Goal: Book appointment/travel/reservation

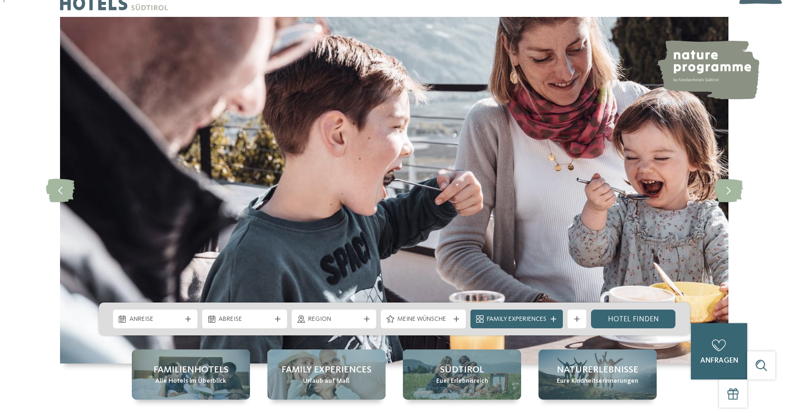
scroll to position [47, 0]
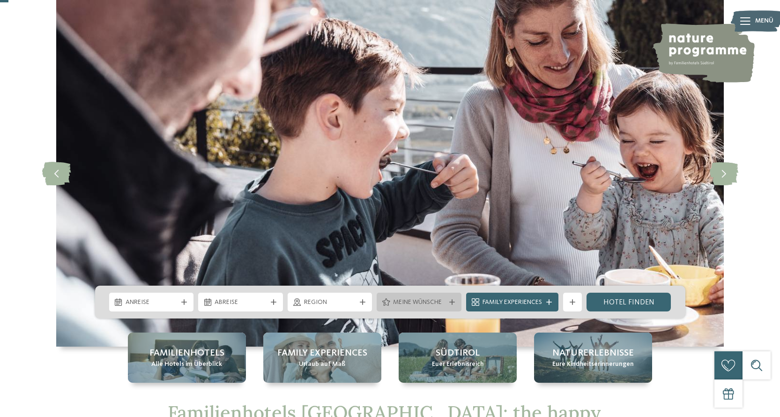
click at [451, 305] on div "Meine Wünsche" at bounding box center [419, 302] width 85 height 19
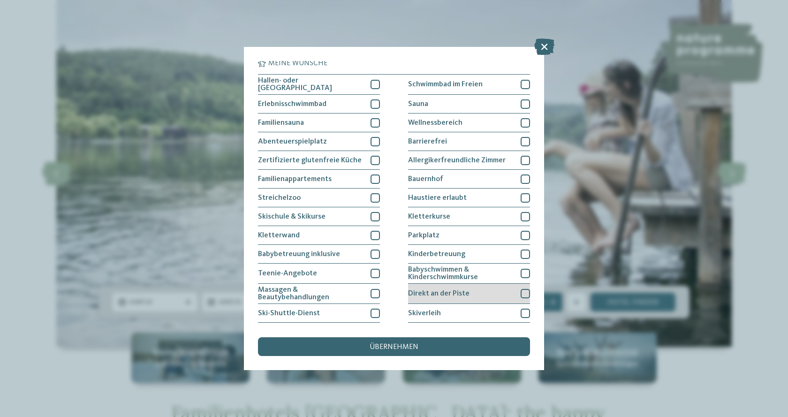
scroll to position [0, 0]
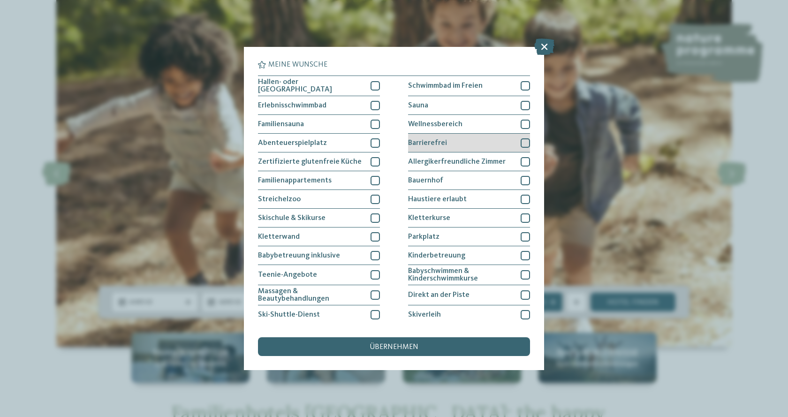
click at [520, 142] on div at bounding box center [524, 142] width 9 height 9
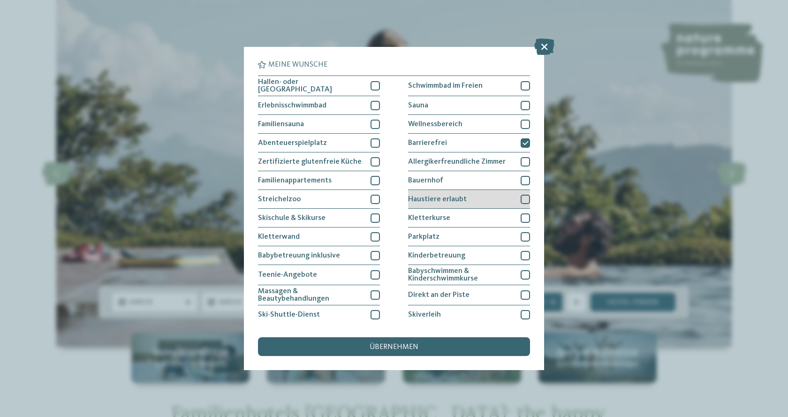
click at [520, 195] on div at bounding box center [524, 199] width 9 height 9
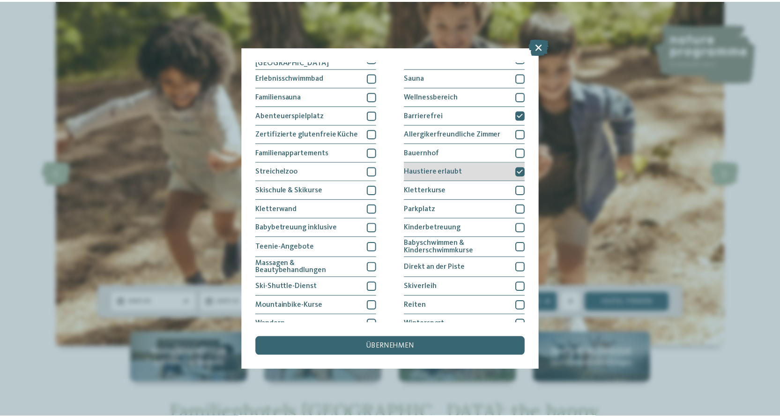
scroll to position [75, 0]
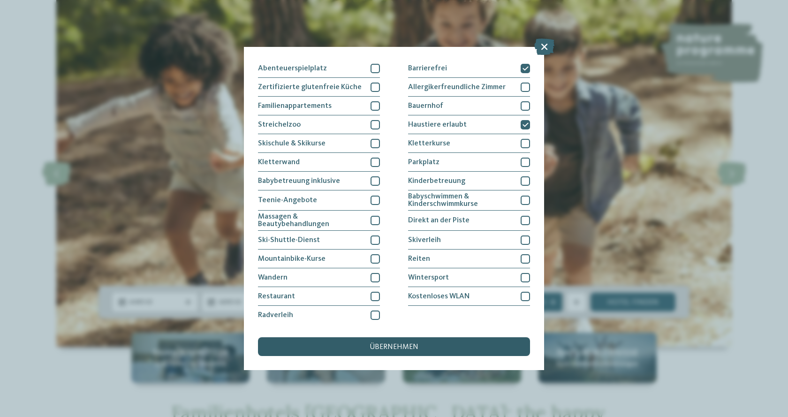
click at [437, 350] on div "übernehmen" at bounding box center [394, 346] width 272 height 19
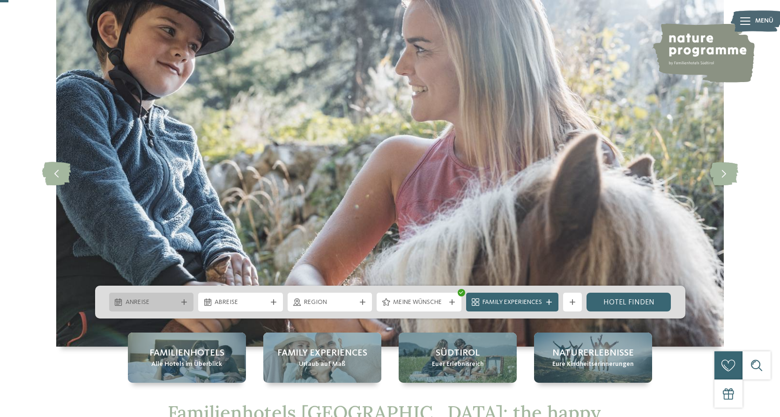
click at [181, 300] on icon at bounding box center [184, 302] width 6 height 6
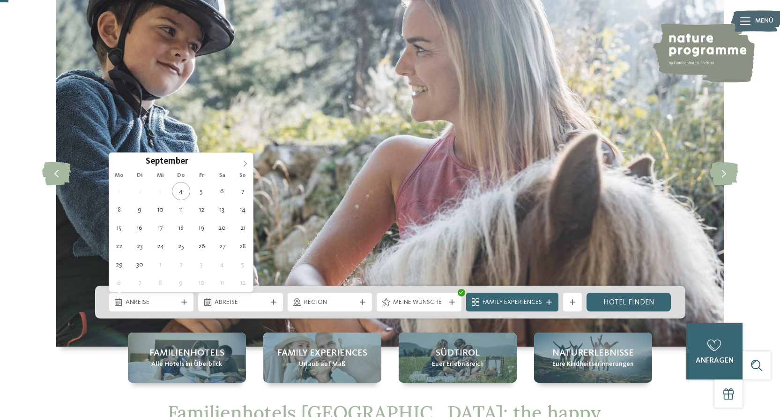
click at [243, 158] on span at bounding box center [245, 161] width 16 height 16
type input "****"
click at [243, 158] on span at bounding box center [245, 161] width 16 height 16
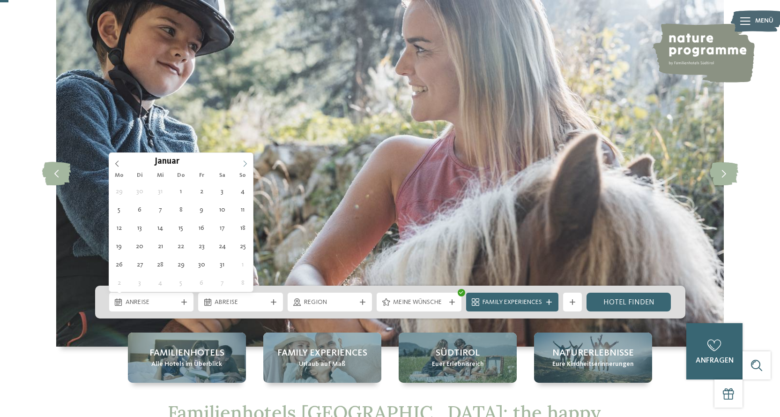
click at [243, 158] on span at bounding box center [245, 161] width 16 height 16
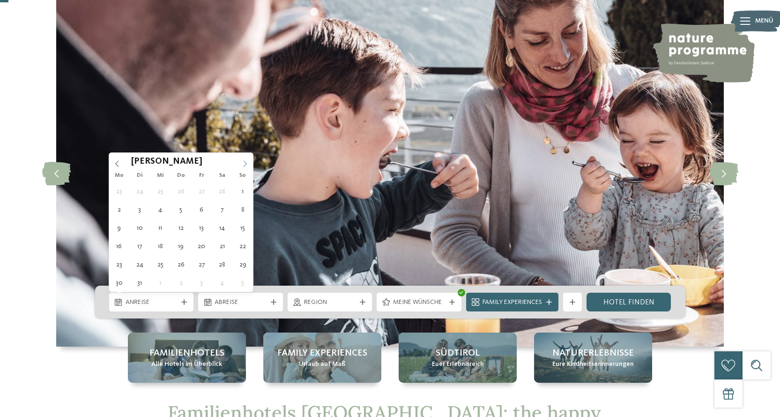
click at [241, 160] on span at bounding box center [245, 161] width 16 height 16
type div "12.04.2026"
type input "****"
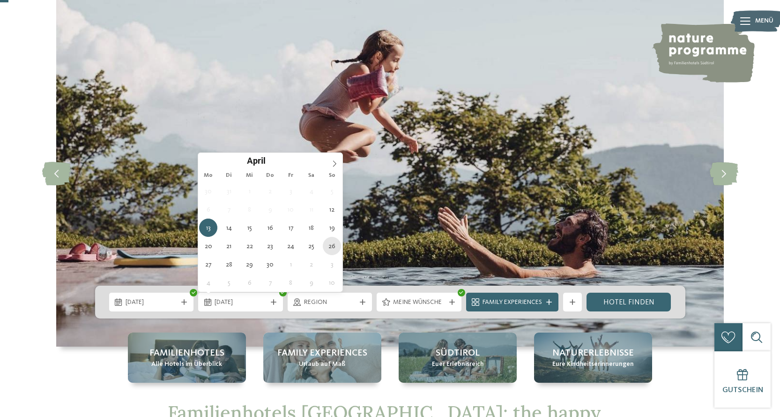
type div "26.04.2026"
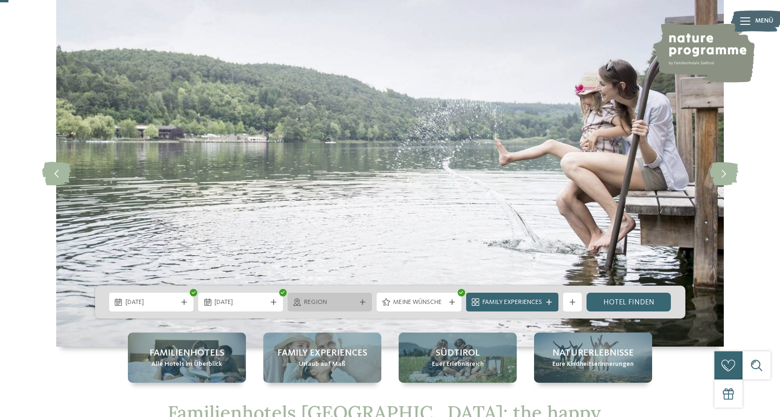
click at [332, 300] on span "Region" at bounding box center [330, 302] width 52 height 9
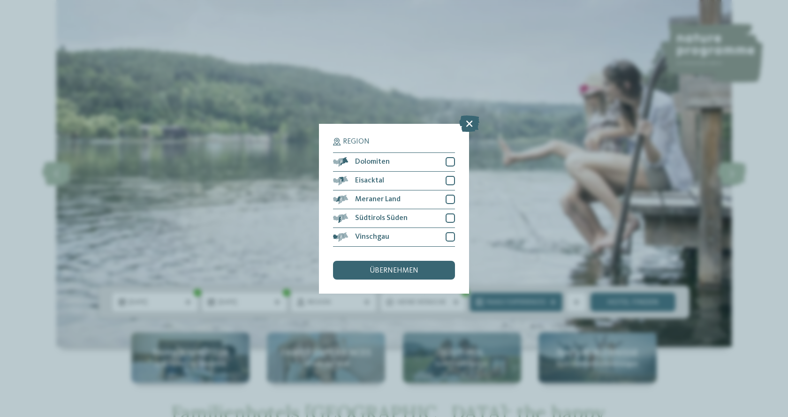
click at [282, 248] on div "Region Dolomiten" at bounding box center [394, 208] width 788 height 417
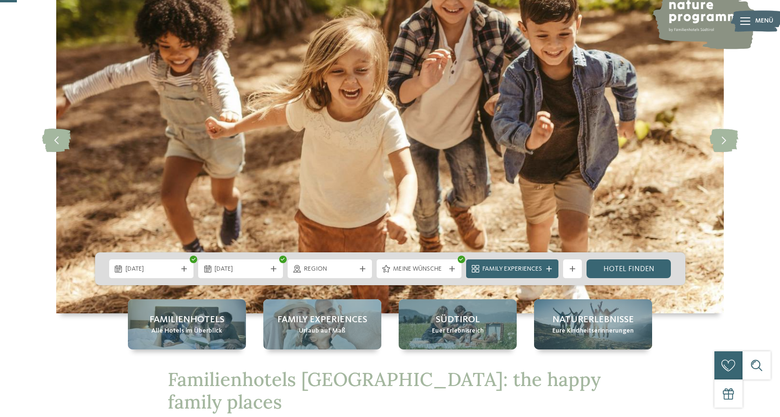
scroll to position [94, 0]
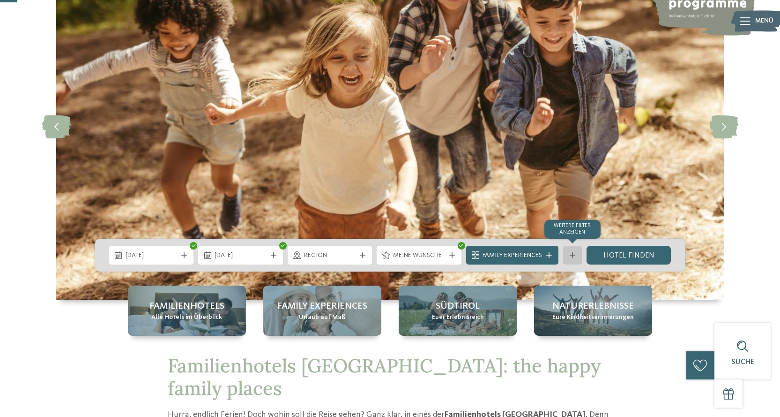
click at [577, 256] on div at bounding box center [572, 255] width 9 height 6
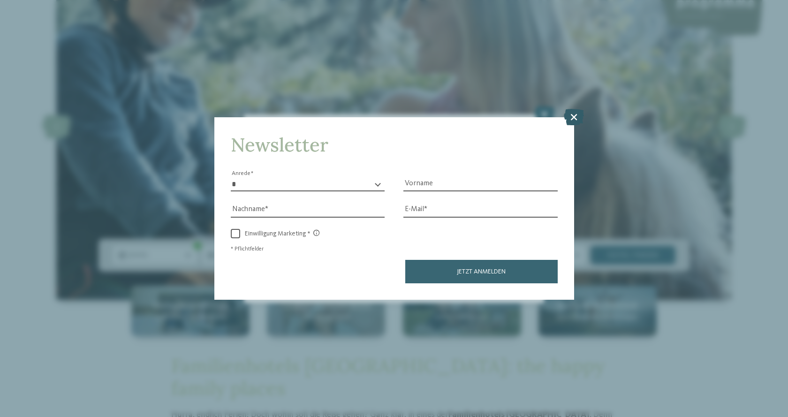
click at [571, 118] on icon at bounding box center [573, 117] width 20 height 16
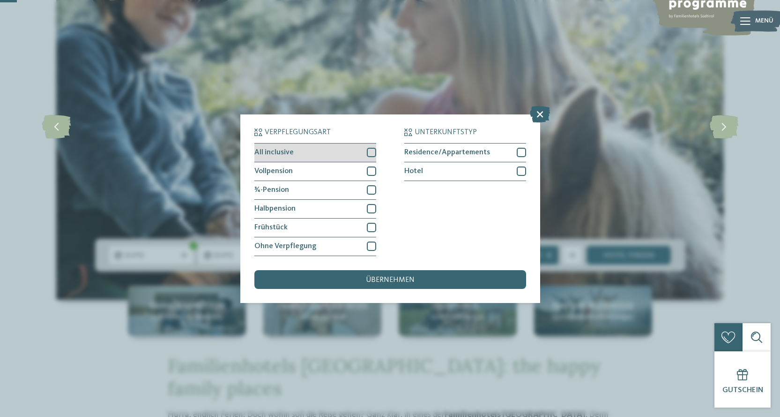
click at [370, 156] on div at bounding box center [371, 152] width 9 height 9
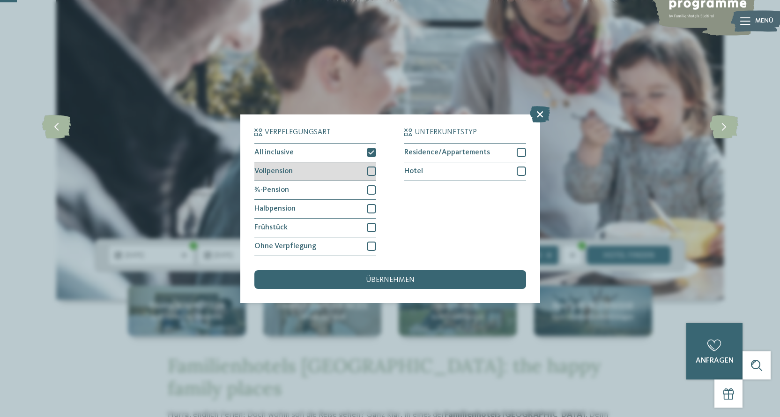
click at [370, 170] on div at bounding box center [371, 170] width 9 height 9
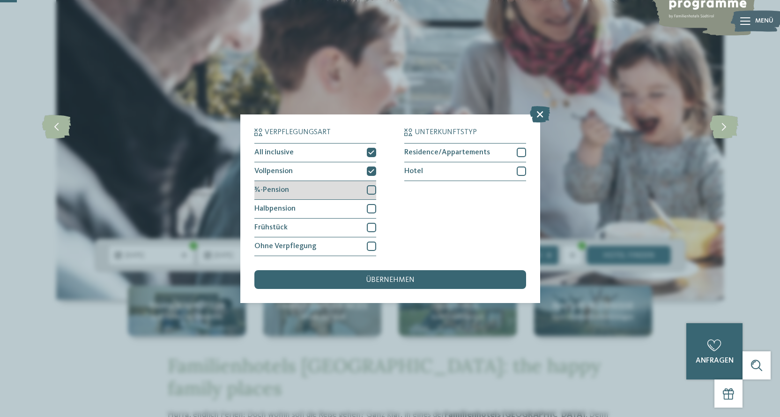
click at [371, 187] on div at bounding box center [371, 189] width 9 height 9
click at [371, 208] on div at bounding box center [371, 208] width 9 height 9
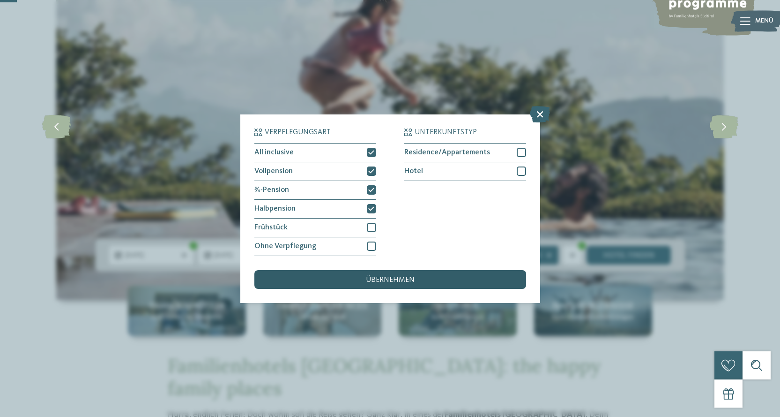
click at [397, 279] on span "übernehmen" at bounding box center [390, 280] width 49 height 8
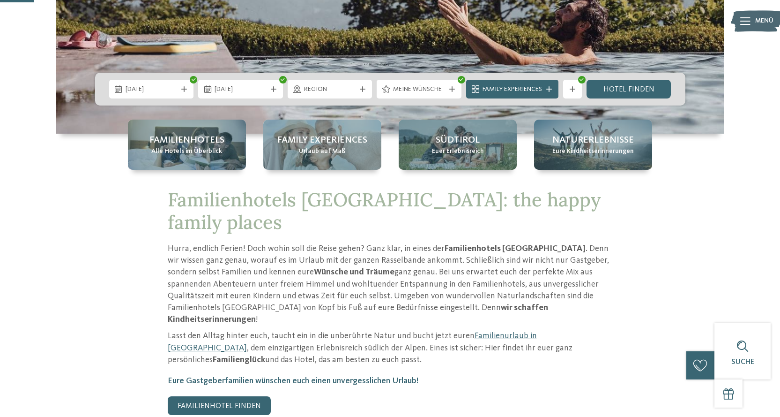
scroll to position [188, 0]
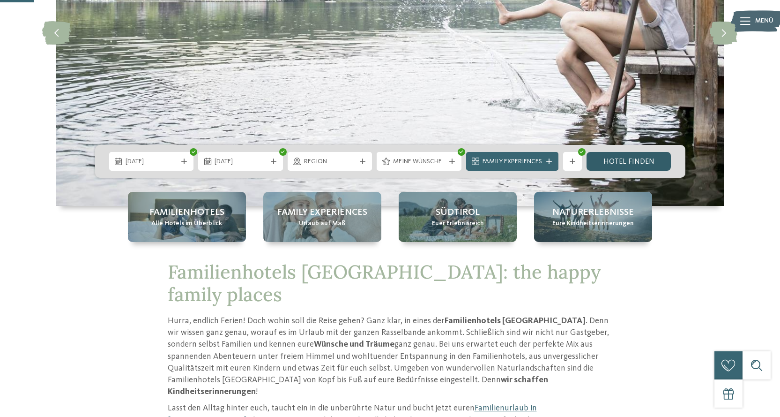
click at [615, 164] on link "Hotel finden" at bounding box center [629, 161] width 85 height 19
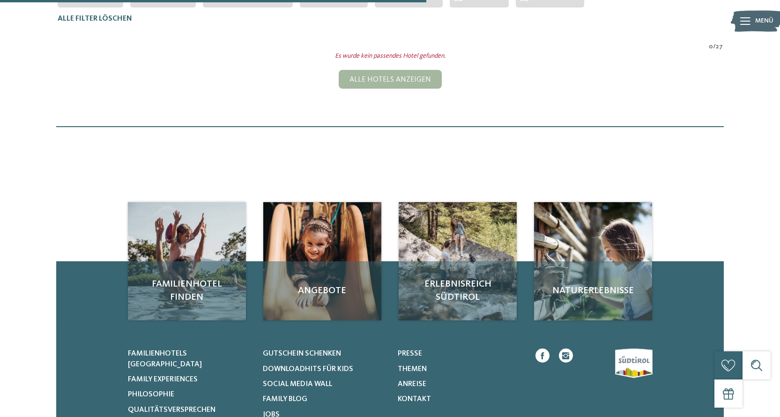
scroll to position [214, 0]
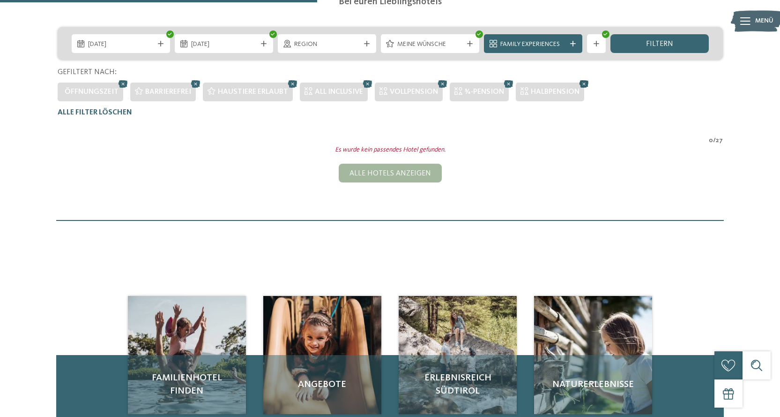
click at [585, 84] on icon at bounding box center [585, 84] width 14 height 12
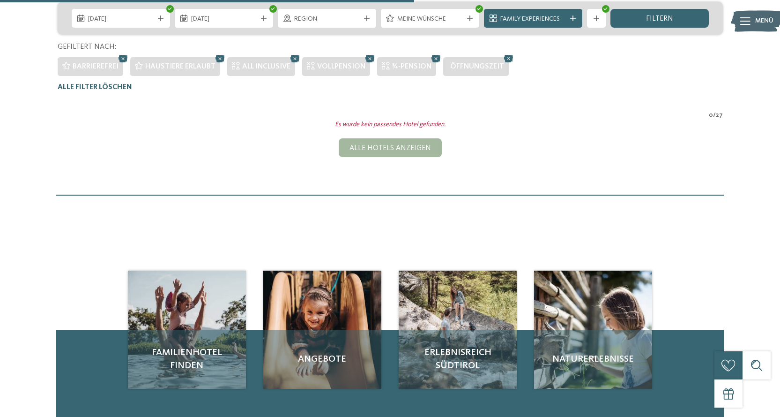
scroll to position [167, 0]
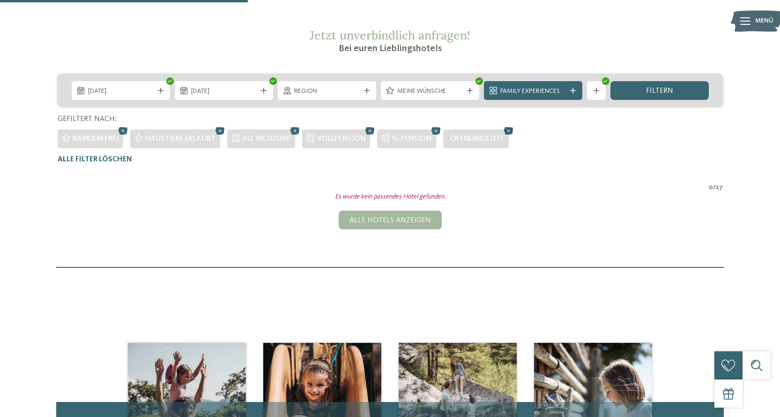
click at [509, 134] on icon at bounding box center [509, 131] width 14 height 12
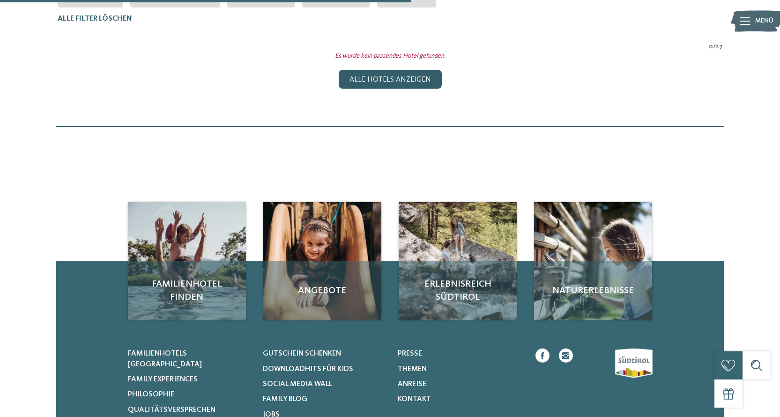
scroll to position [214, 0]
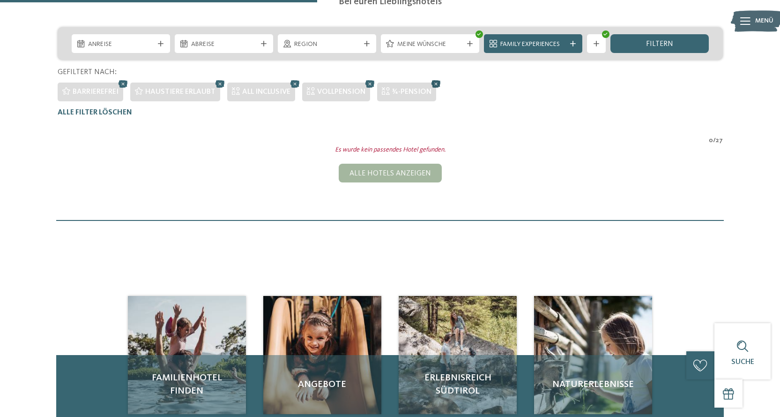
click at [436, 82] on icon at bounding box center [436, 84] width 14 height 12
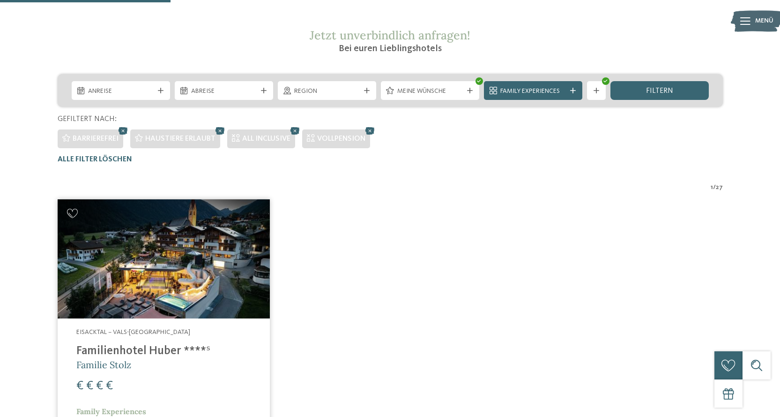
scroll to position [261, 0]
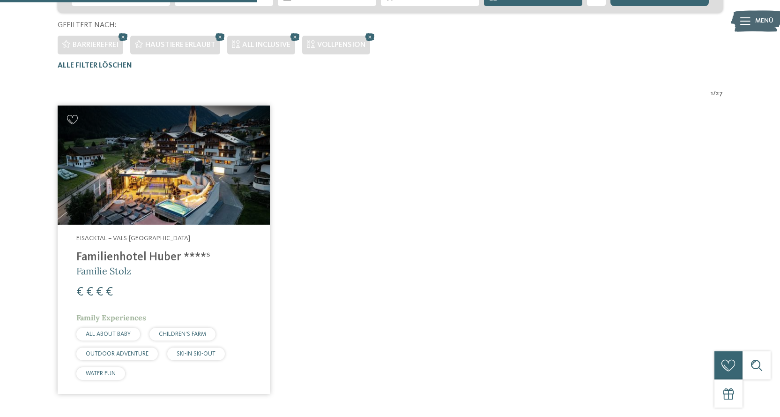
click at [132, 171] on img at bounding box center [164, 165] width 212 height 120
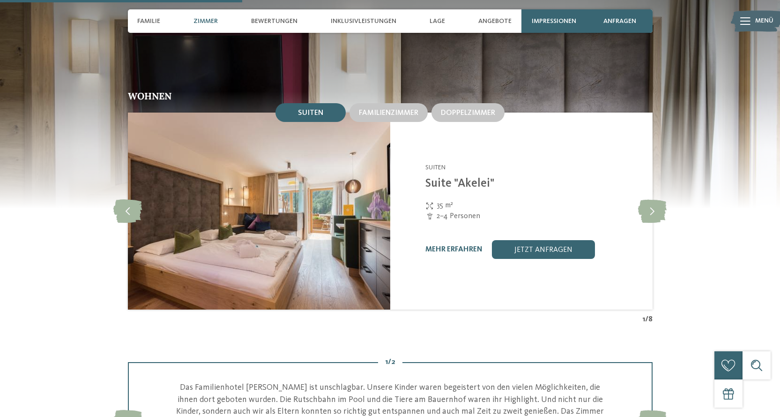
scroll to position [1031, 0]
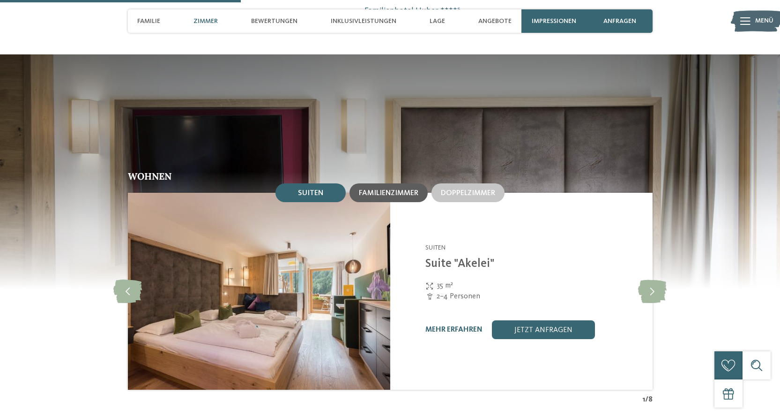
click at [390, 189] on span "Familienzimmer" at bounding box center [389, 193] width 60 height 8
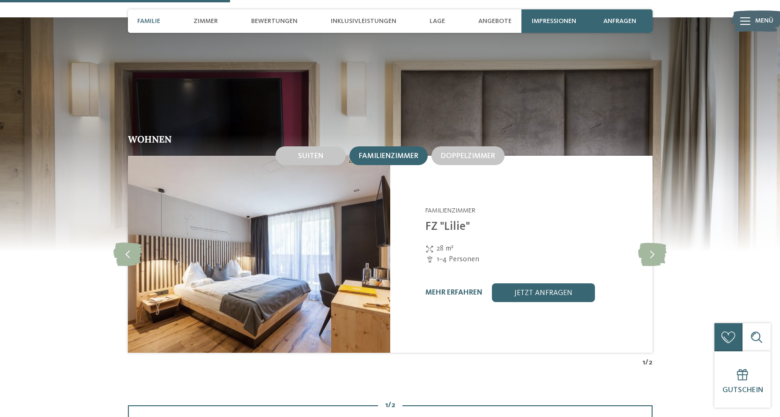
scroll to position [984, 0]
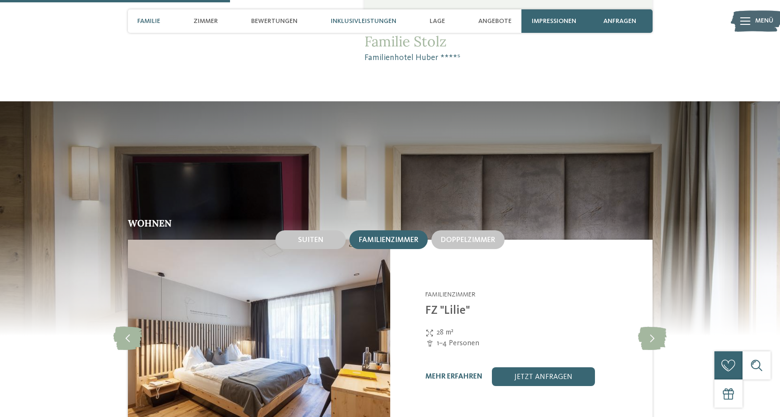
click at [353, 20] on span "Inklusivleistungen" at bounding box center [364, 21] width 66 height 8
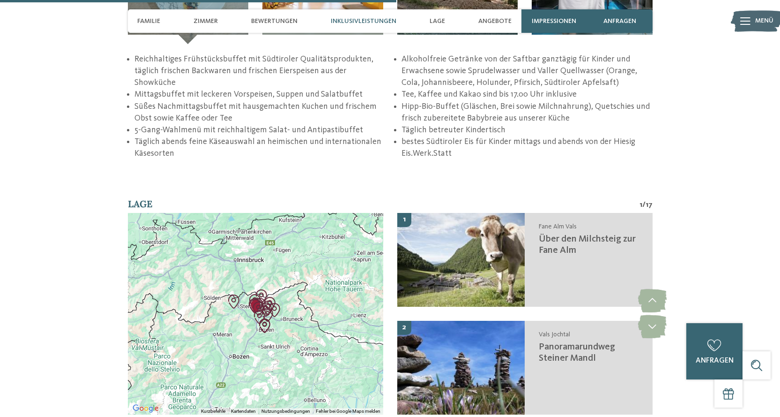
scroll to position [1630, 0]
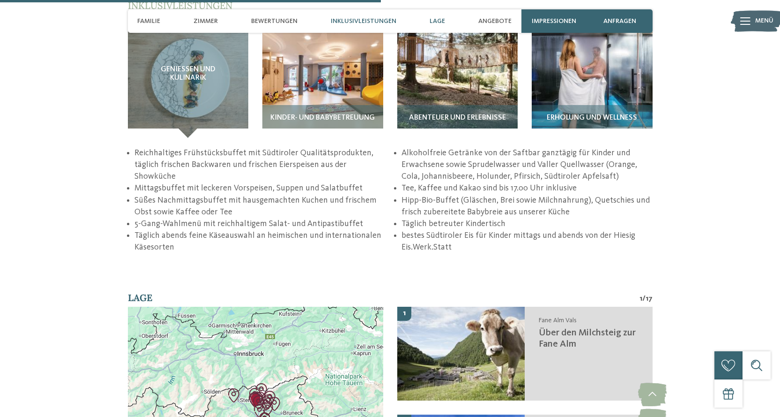
click at [444, 22] on span "Lage" at bounding box center [437, 21] width 15 height 8
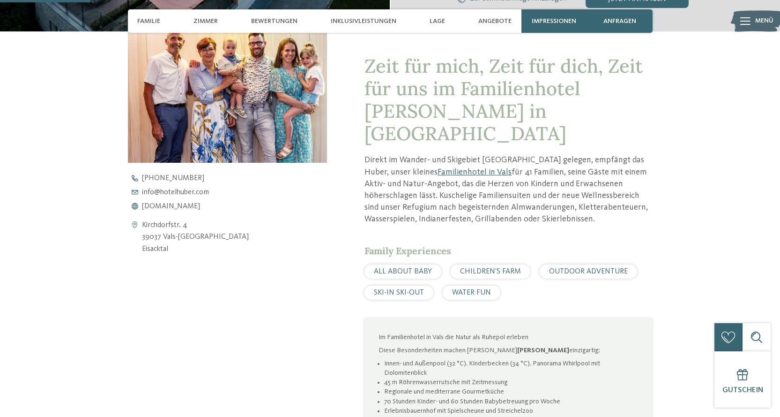
scroll to position [328, 0]
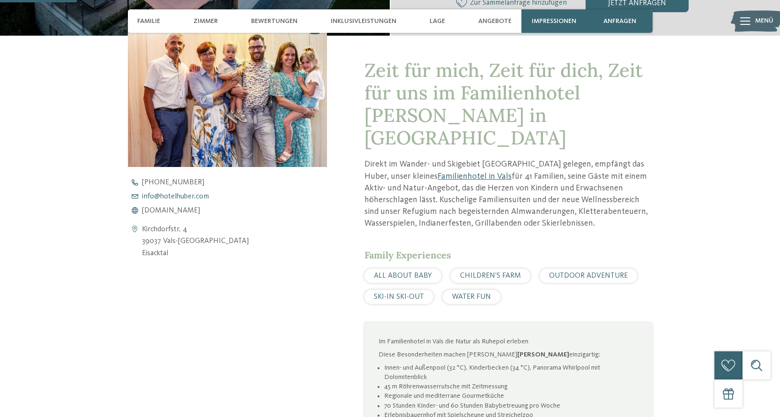
click at [175, 200] on span "info@ no-spam. hotelhuber. no-spam. com" at bounding box center [175, 197] width 67 height 8
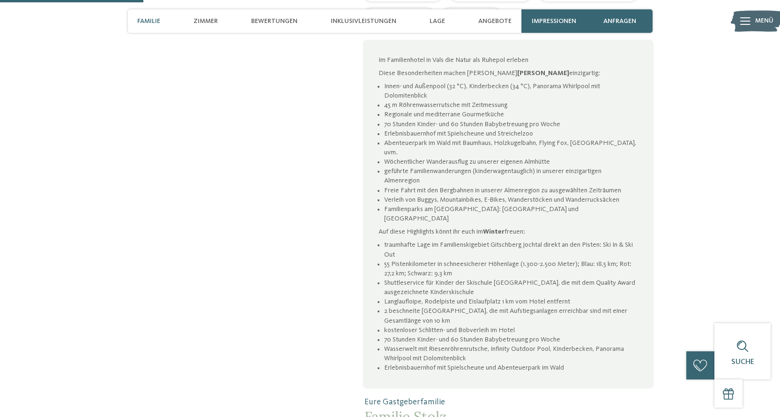
scroll to position [891, 0]
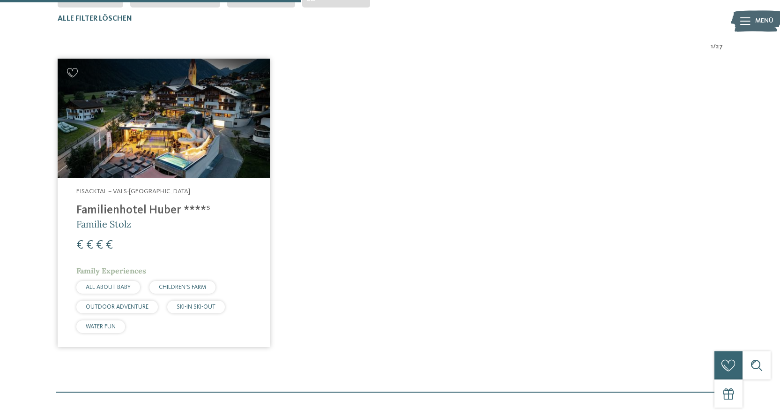
scroll to position [120, 0]
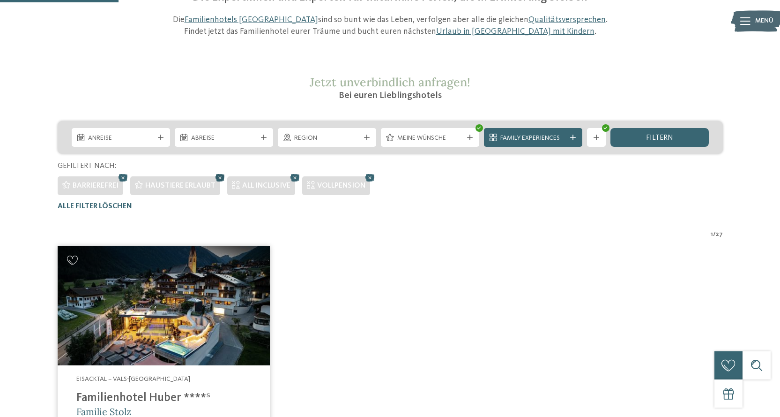
click at [220, 179] on icon at bounding box center [220, 178] width 14 height 12
click at [202, 177] on icon at bounding box center [198, 178] width 14 height 12
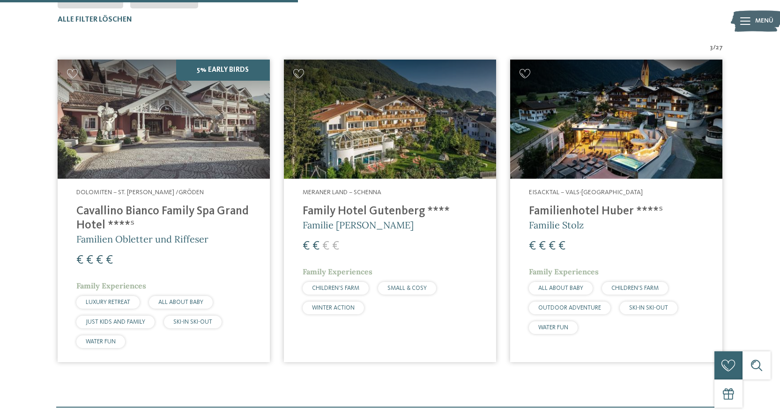
scroll to position [308, 0]
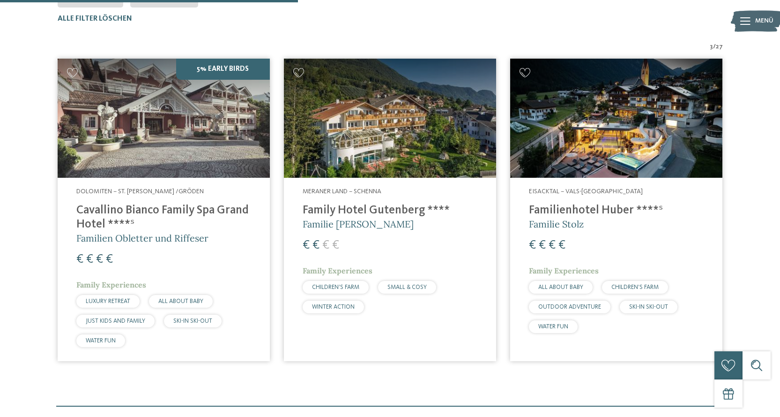
click at [414, 215] on h4 "Family Hotel Gutenberg ****" at bounding box center [390, 210] width 175 height 14
click at [220, 211] on h4 "Cavallino Bianco Family Spa Grand Hotel ****ˢ" at bounding box center [163, 217] width 175 height 28
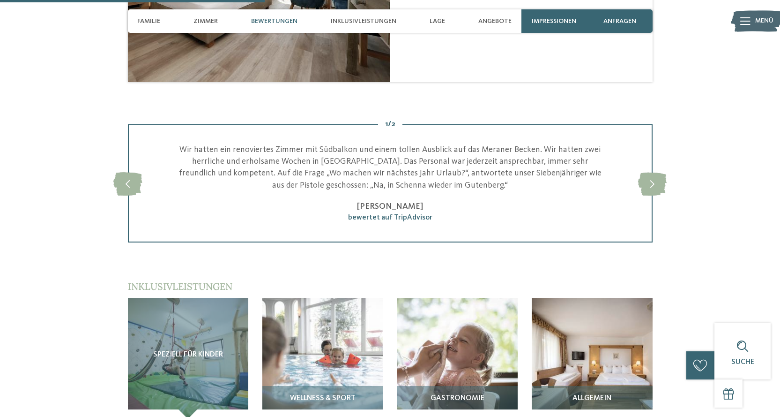
scroll to position [1219, 0]
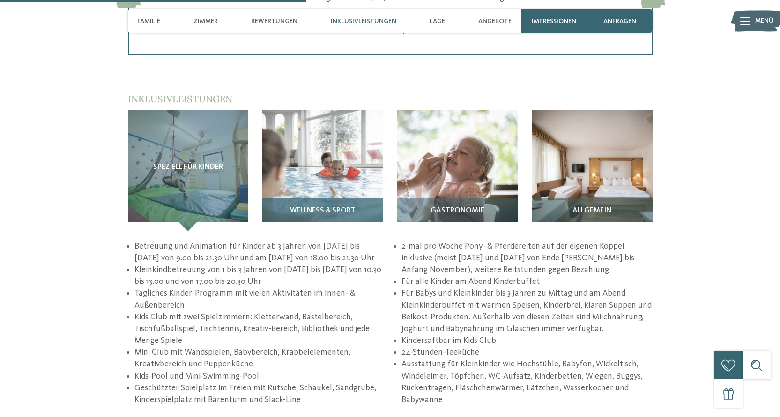
click at [348, 207] on span "Wellness & Sport" at bounding box center [323, 211] width 66 height 8
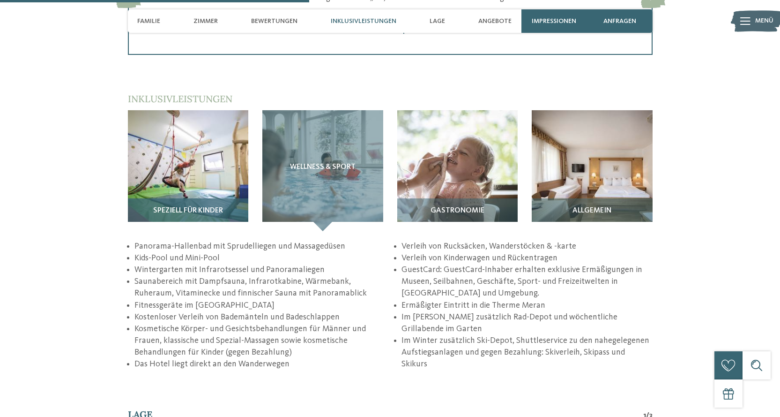
click at [165, 207] on span "Speziell für Kinder" at bounding box center [188, 211] width 70 height 8
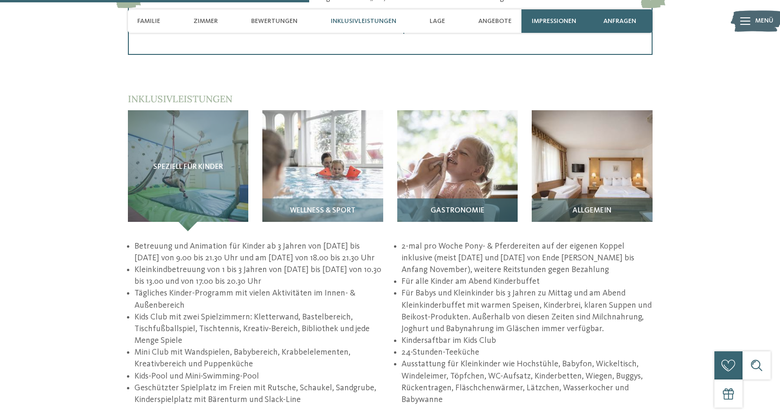
click at [442, 198] on div "Gastronomie" at bounding box center [458, 214] width 121 height 33
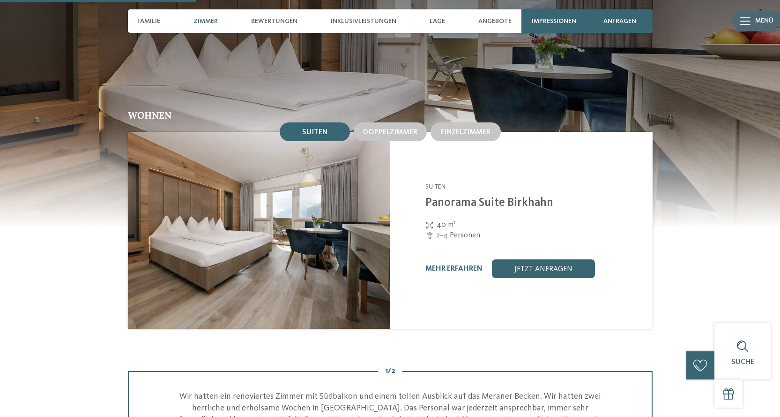
scroll to position [750, 0]
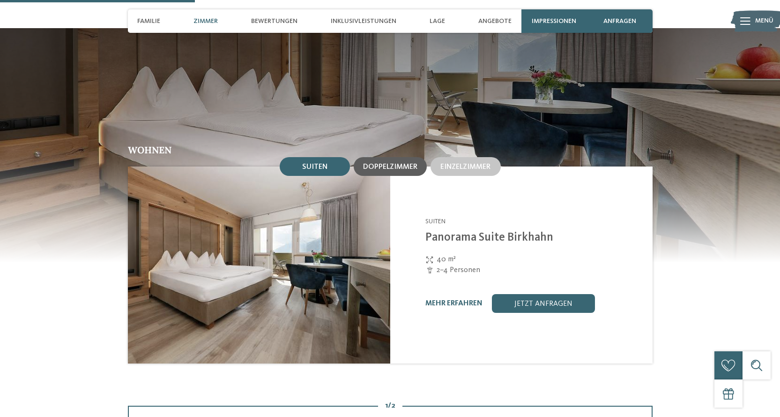
click at [414, 162] on div "Doppelzimmer" at bounding box center [390, 166] width 73 height 19
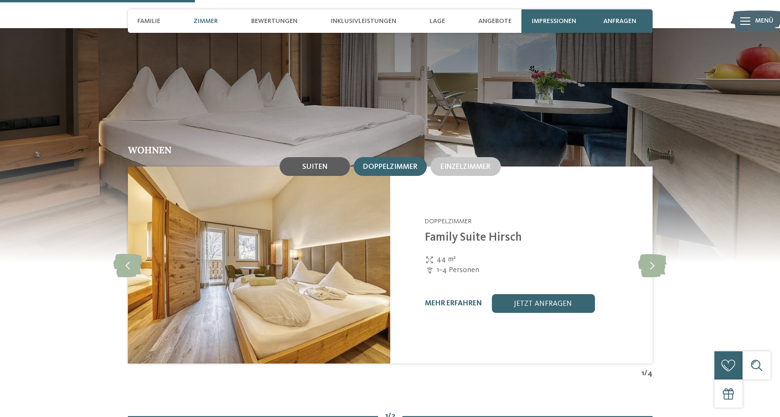
click at [304, 163] on span "Suiten" at bounding box center [314, 167] width 25 height 8
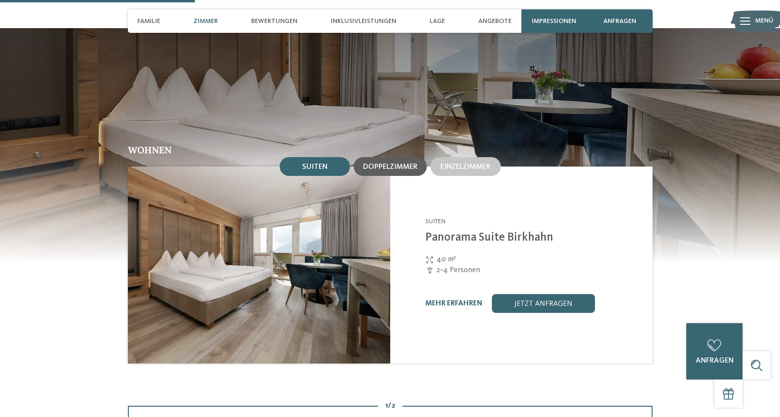
click at [395, 162] on div "Doppelzimmer" at bounding box center [390, 166] width 73 height 19
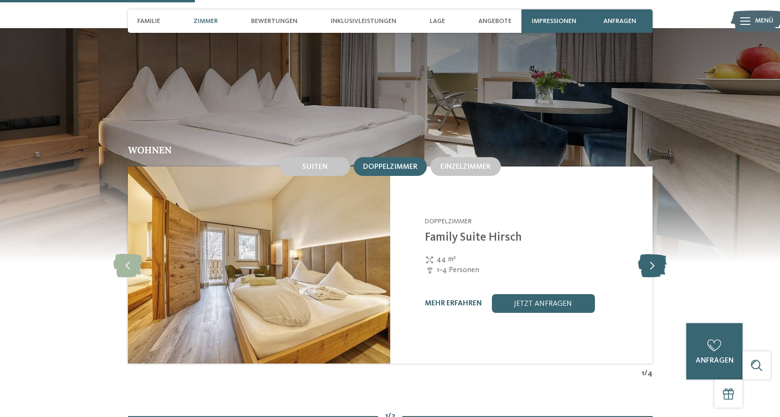
click at [657, 253] on icon at bounding box center [652, 264] width 29 height 23
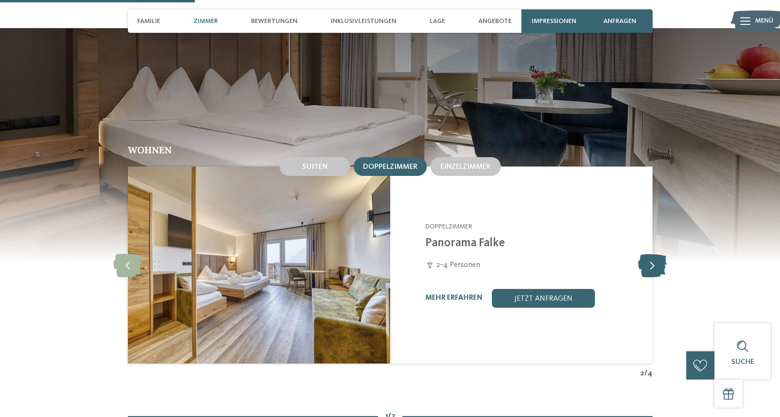
click at [657, 253] on icon at bounding box center [652, 264] width 29 height 23
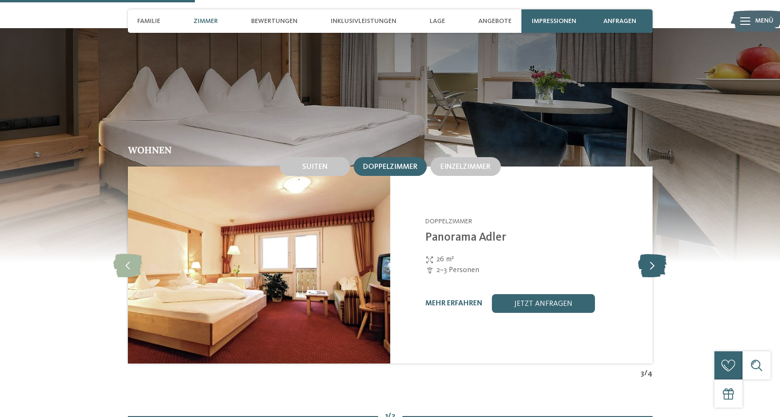
click at [657, 253] on icon at bounding box center [652, 264] width 29 height 23
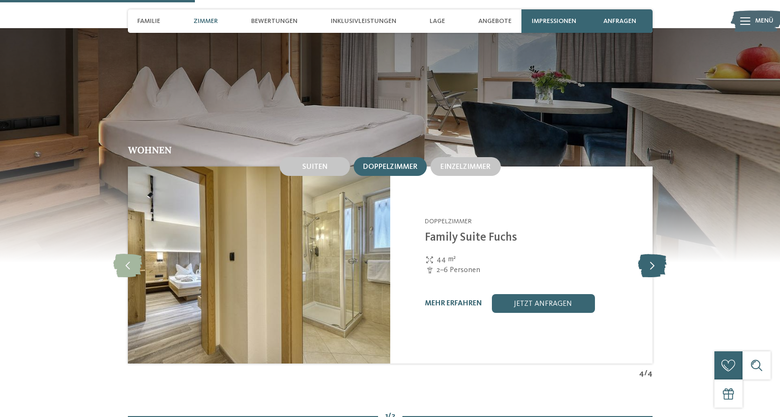
click at [657, 253] on icon at bounding box center [652, 264] width 29 height 23
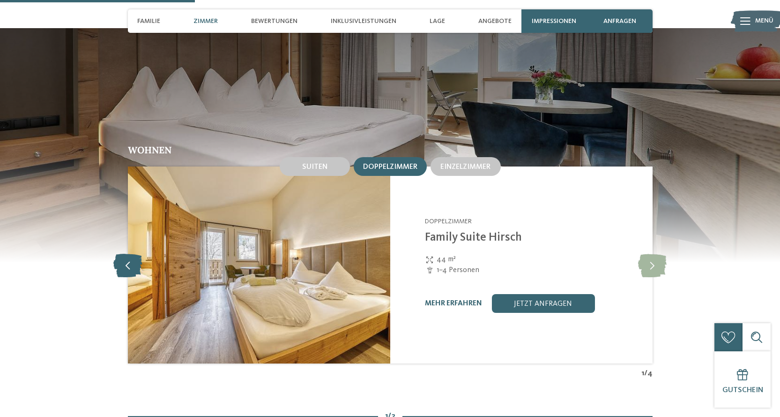
click at [128, 261] on icon at bounding box center [127, 264] width 29 height 23
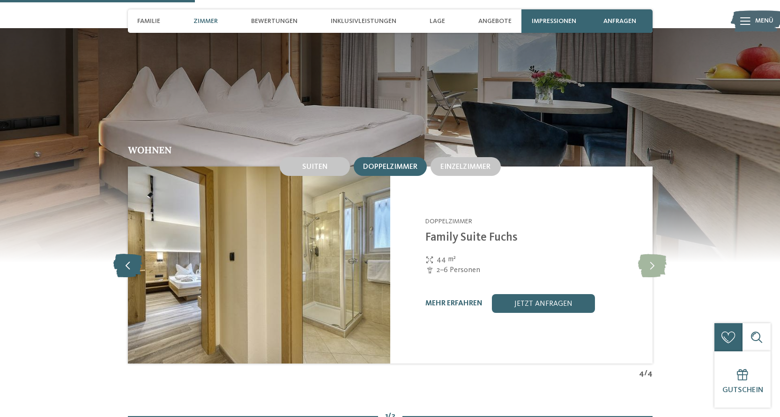
click at [128, 261] on icon at bounding box center [127, 264] width 29 height 23
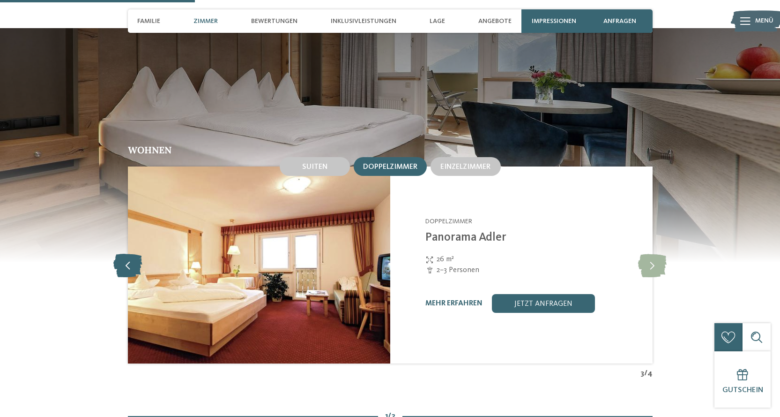
click at [128, 261] on icon at bounding box center [127, 264] width 29 height 23
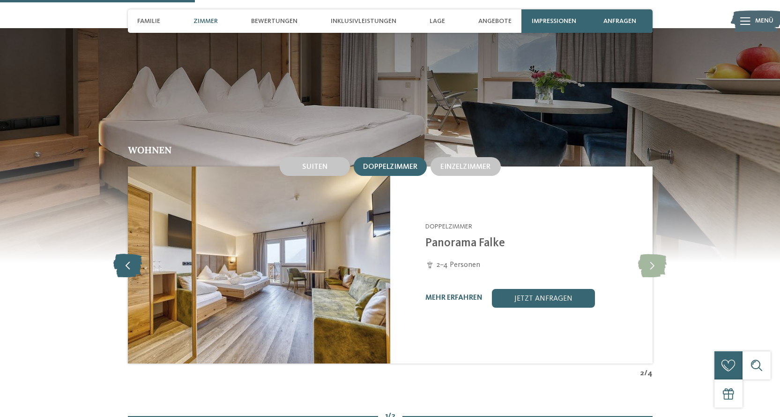
click at [128, 261] on icon at bounding box center [127, 264] width 29 height 23
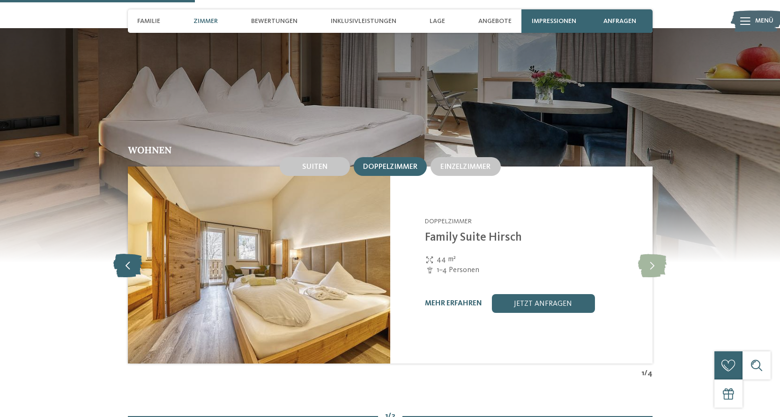
click at [128, 261] on icon at bounding box center [127, 264] width 29 height 23
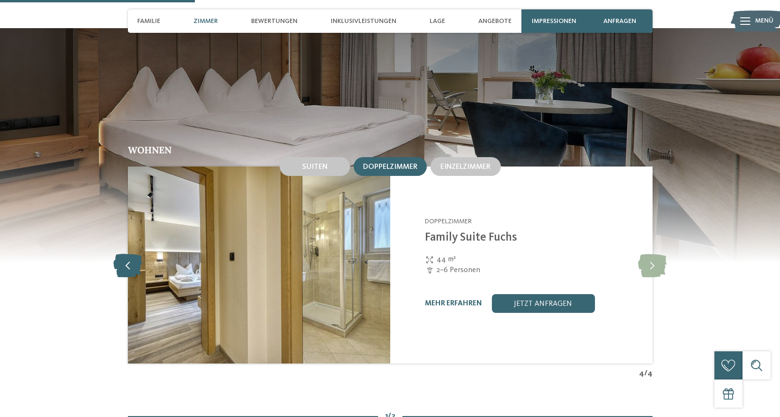
click at [128, 261] on icon at bounding box center [127, 264] width 29 height 23
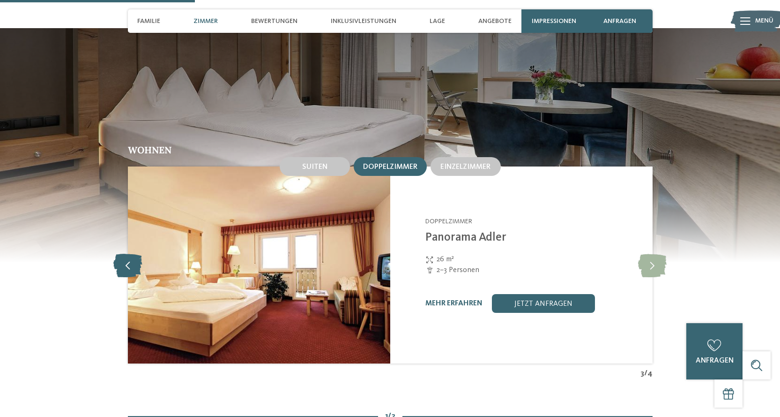
click at [128, 261] on icon at bounding box center [127, 264] width 29 height 23
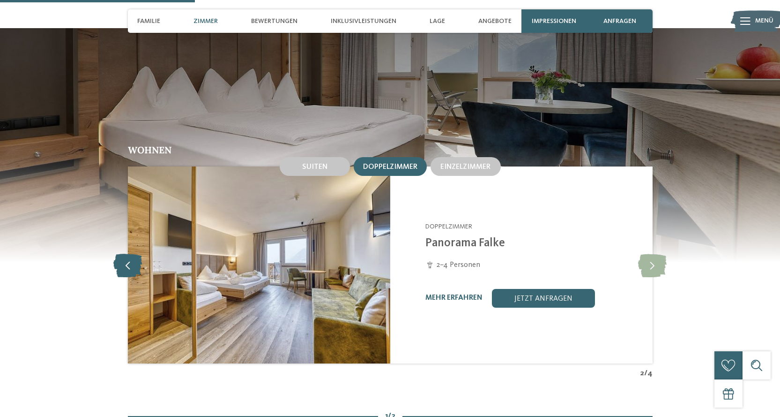
click at [128, 261] on icon at bounding box center [127, 264] width 29 height 23
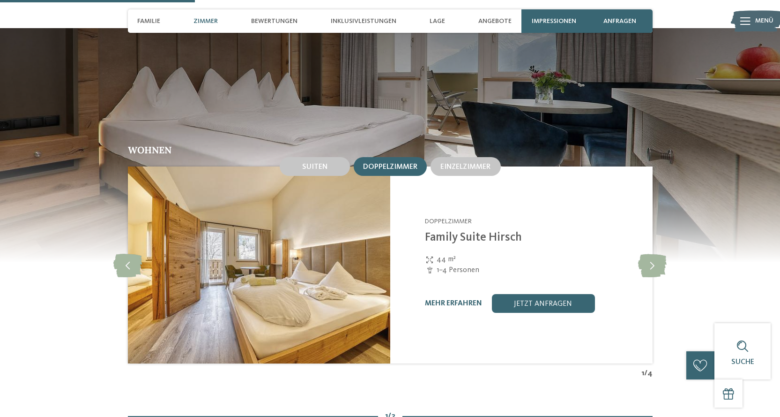
click at [337, 283] on img at bounding box center [259, 264] width 263 height 197
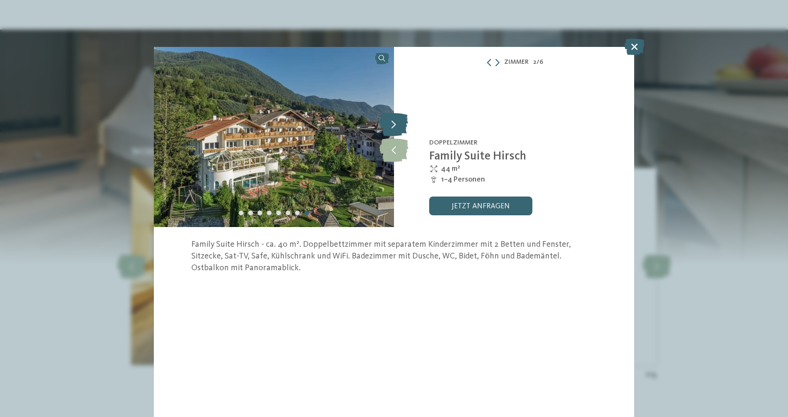
click at [399, 120] on icon at bounding box center [393, 124] width 29 height 23
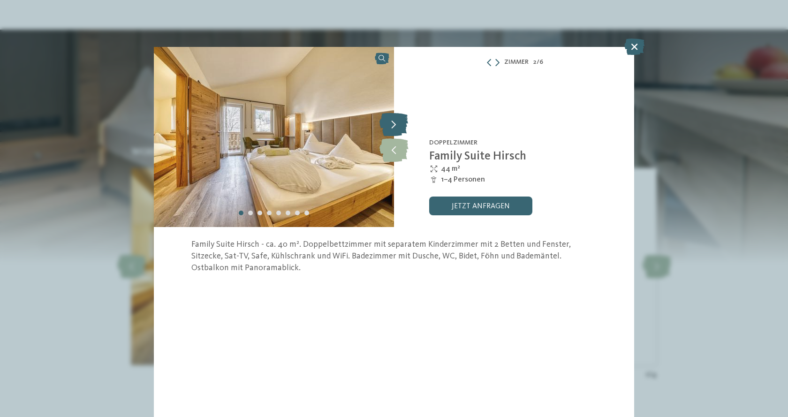
click at [399, 120] on icon at bounding box center [393, 124] width 29 height 23
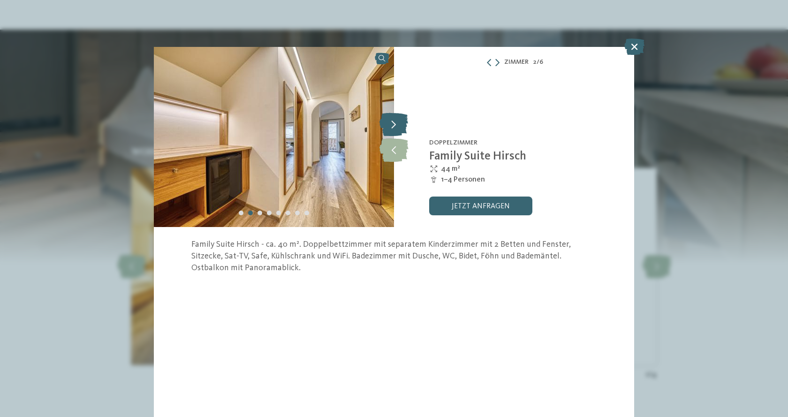
click at [399, 120] on icon at bounding box center [393, 124] width 29 height 23
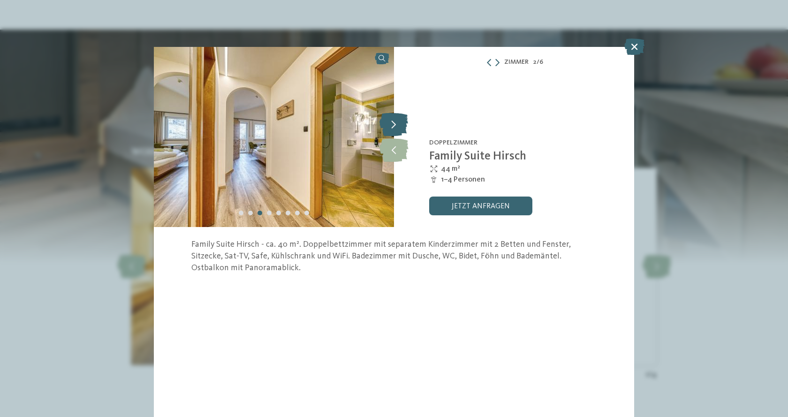
click at [399, 120] on icon at bounding box center [393, 124] width 29 height 23
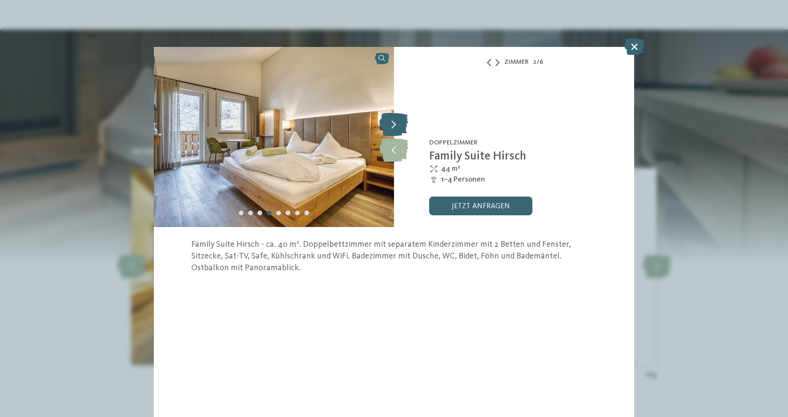
click at [399, 120] on icon at bounding box center [393, 124] width 29 height 23
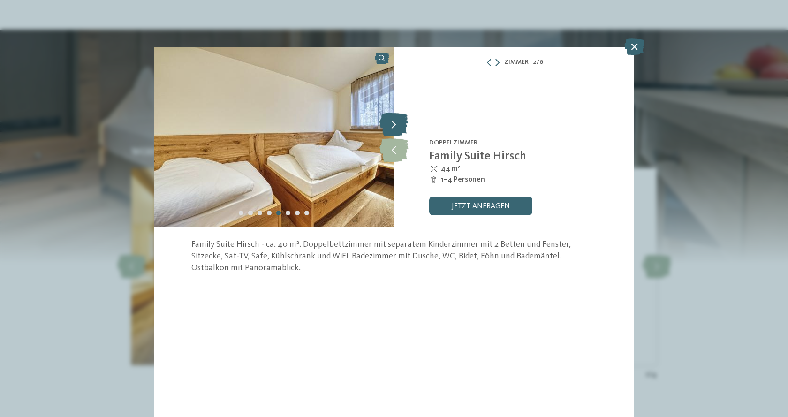
click at [399, 120] on icon at bounding box center [393, 124] width 29 height 23
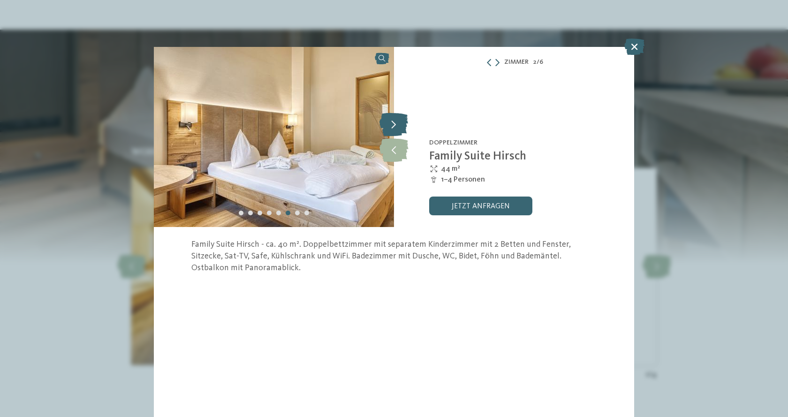
click at [399, 120] on icon at bounding box center [393, 124] width 29 height 23
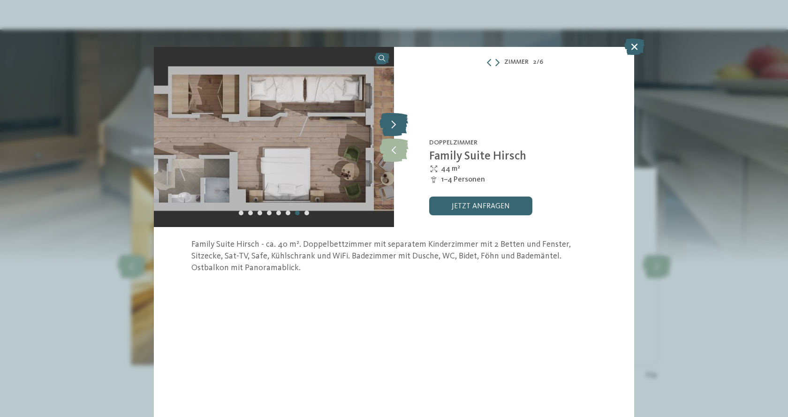
click at [399, 120] on icon at bounding box center [393, 124] width 29 height 23
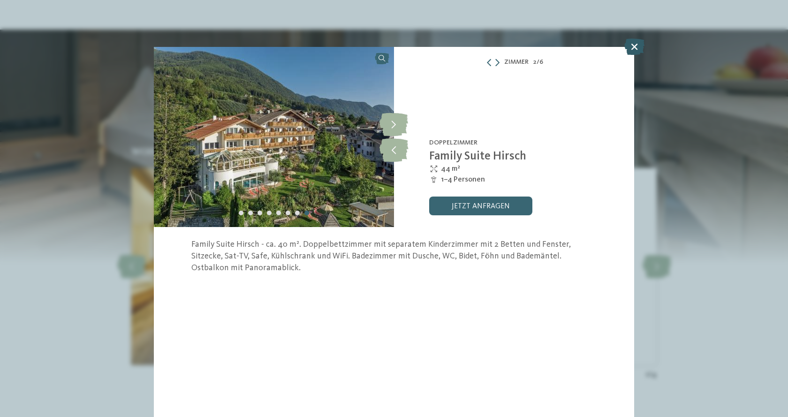
click at [630, 47] on icon at bounding box center [634, 46] width 20 height 16
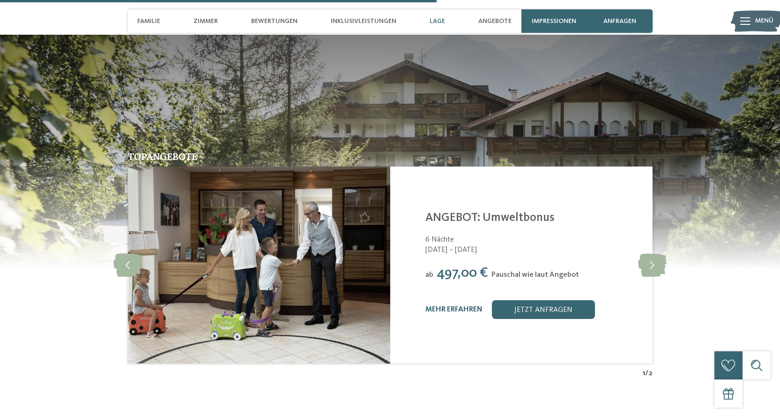
scroll to position [1875, 0]
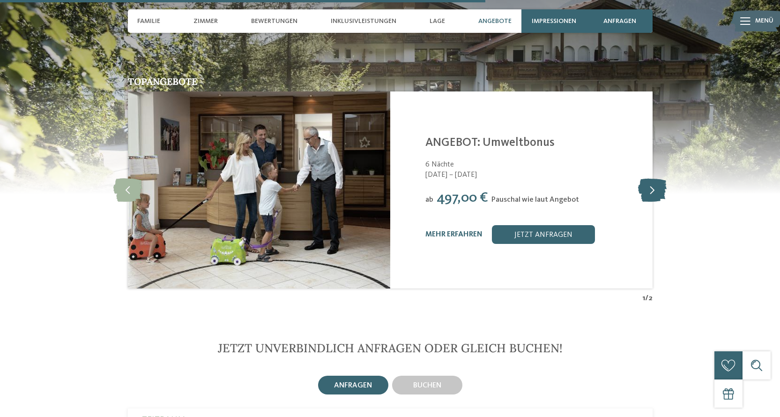
click at [663, 178] on icon at bounding box center [652, 189] width 29 height 23
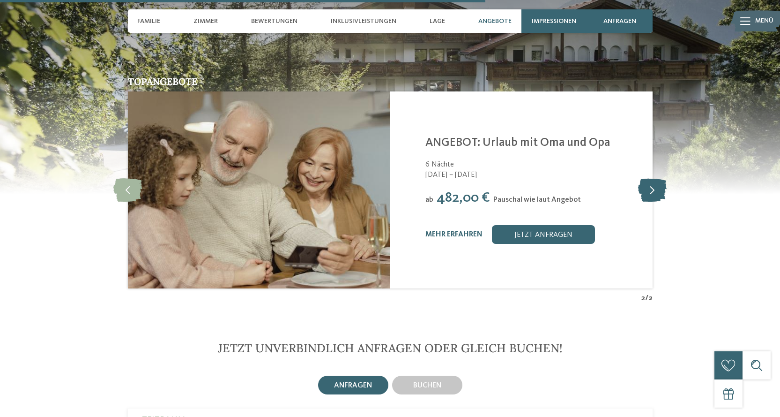
click at [663, 178] on icon at bounding box center [652, 189] width 29 height 23
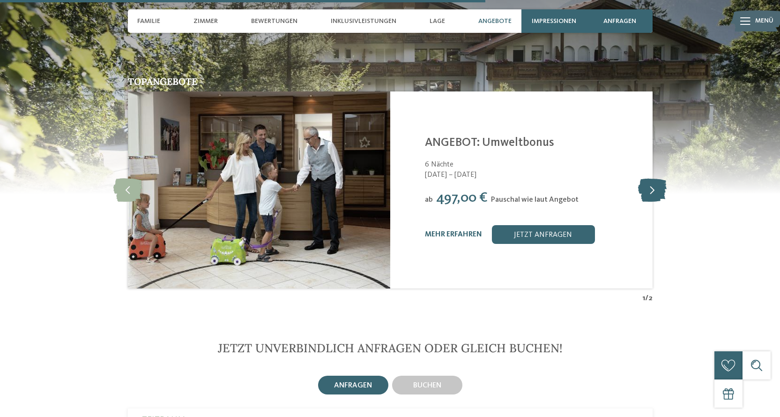
click at [663, 178] on icon at bounding box center [652, 189] width 29 height 23
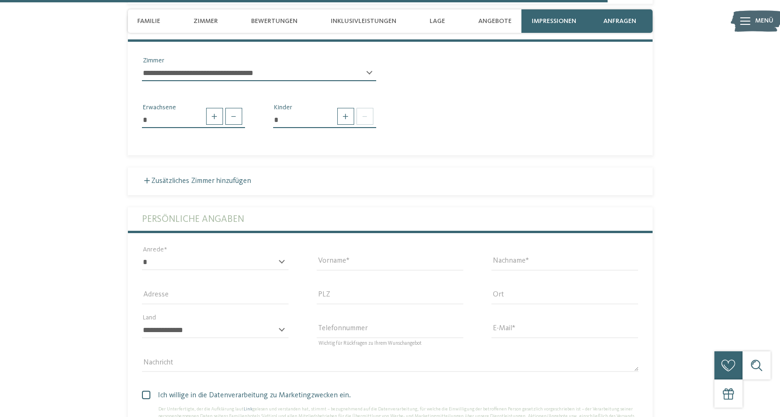
scroll to position [2344, 0]
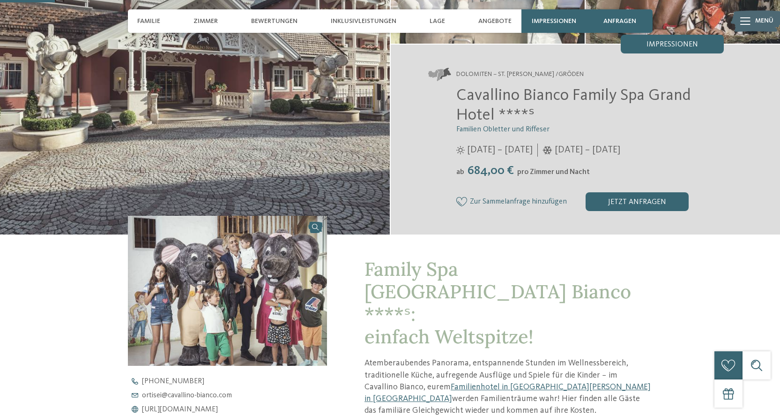
scroll to position [234, 0]
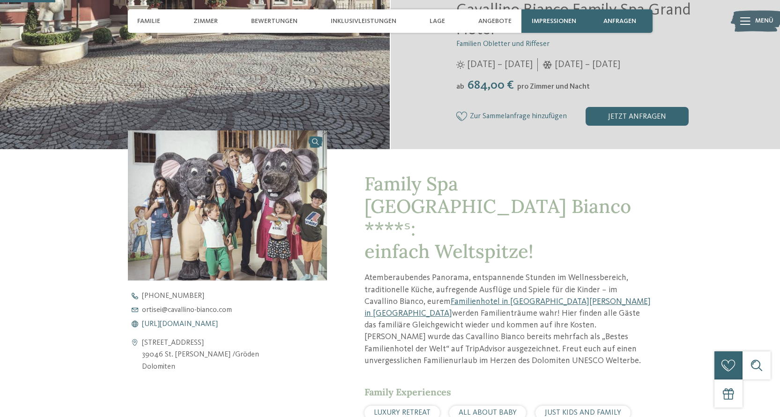
click at [218, 322] on span "[URL][DOMAIN_NAME]" at bounding box center [180, 324] width 76 height 8
